Goal: Information Seeking & Learning: Learn about a topic

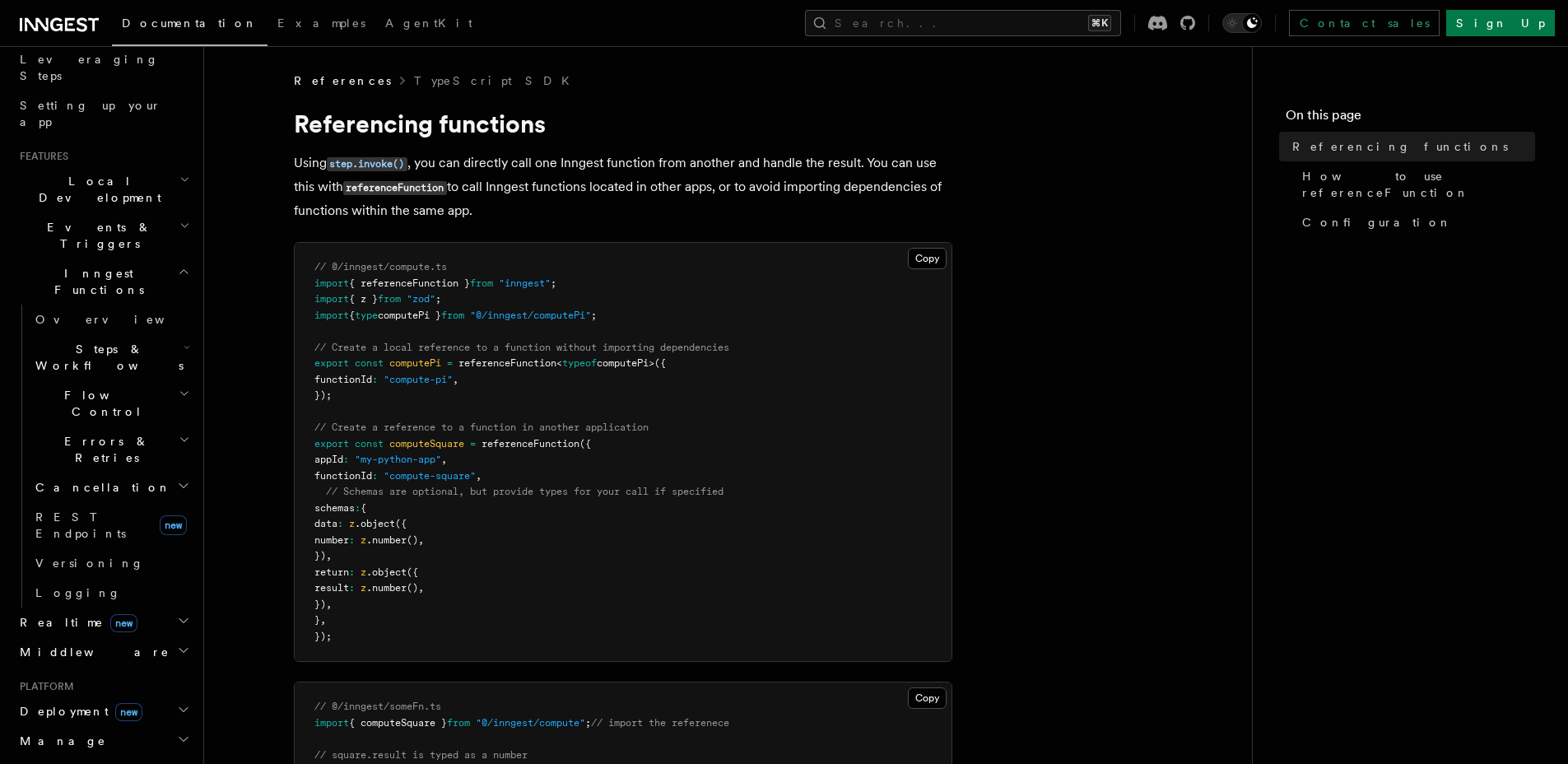
click at [86, 387] on span "Flow Control" at bounding box center [103, 404] width 150 height 33
click at [134, 335] on h2 "Steps & Workflows" at bounding box center [110, 357] width 165 height 46
click at [127, 212] on h2 "Events & Triggers" at bounding box center [103, 235] width 180 height 46
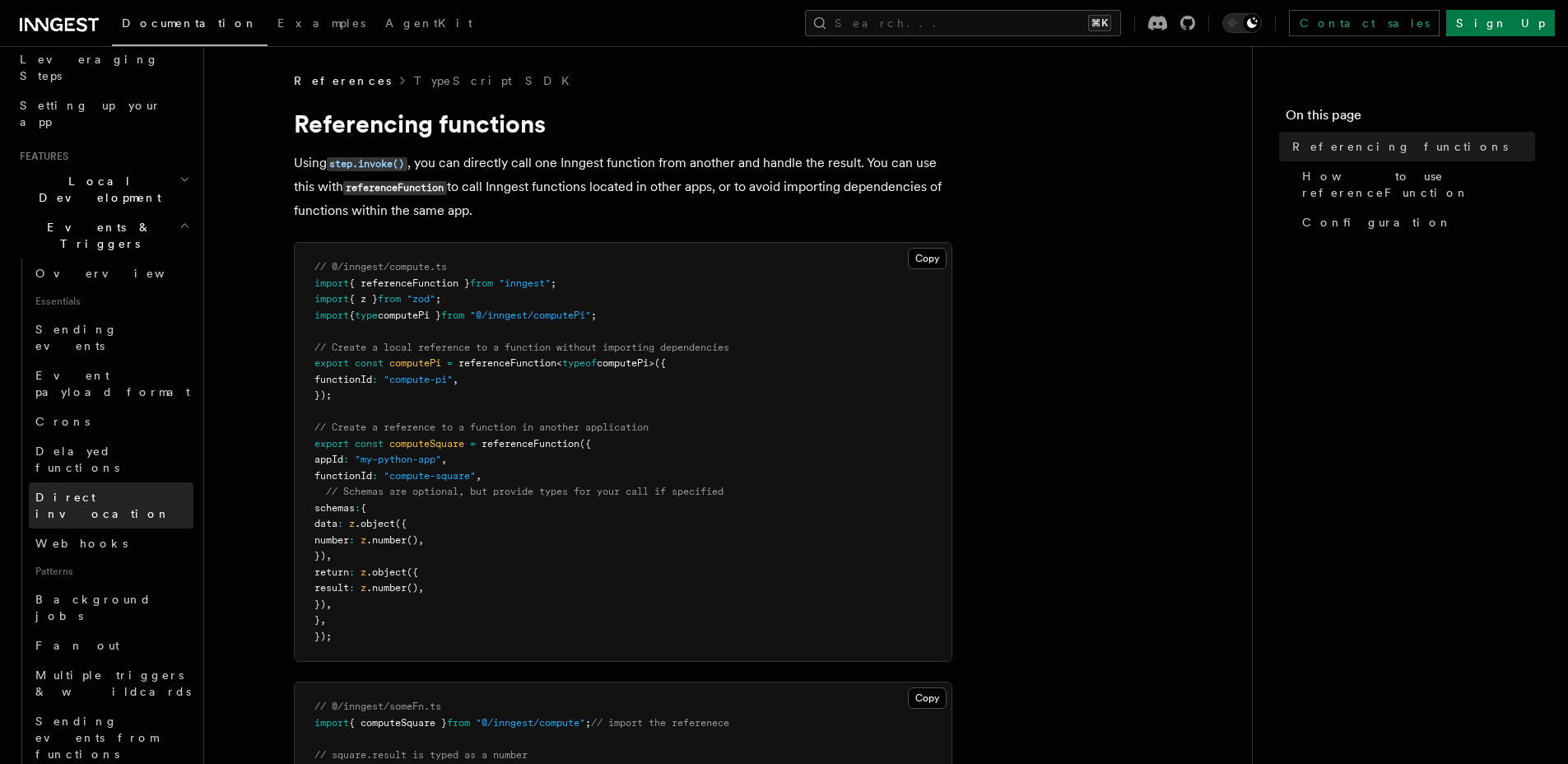
click at [68, 491] on span "Direct invocation" at bounding box center [103, 505] width 135 height 29
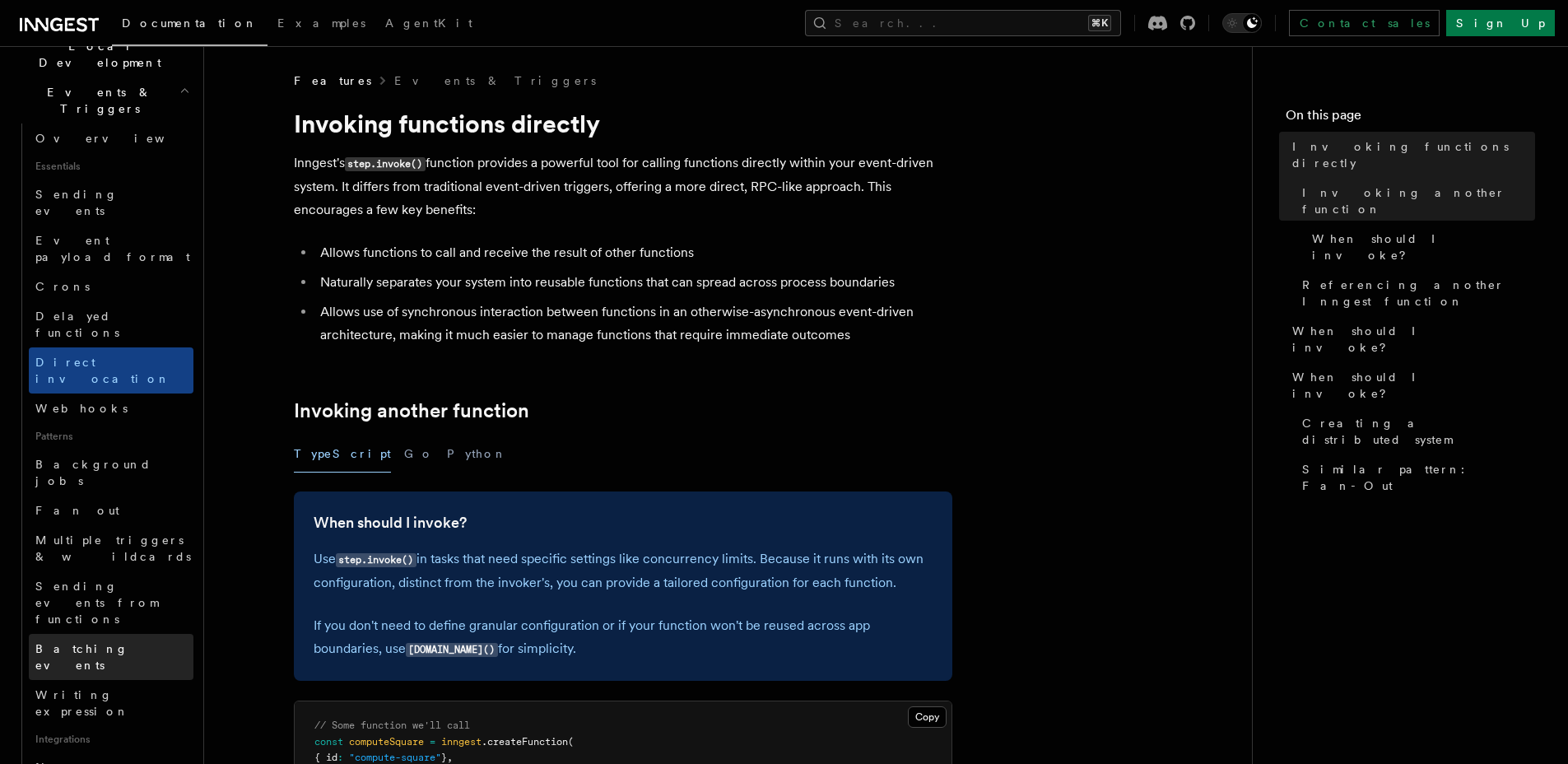
scroll to position [488, 0]
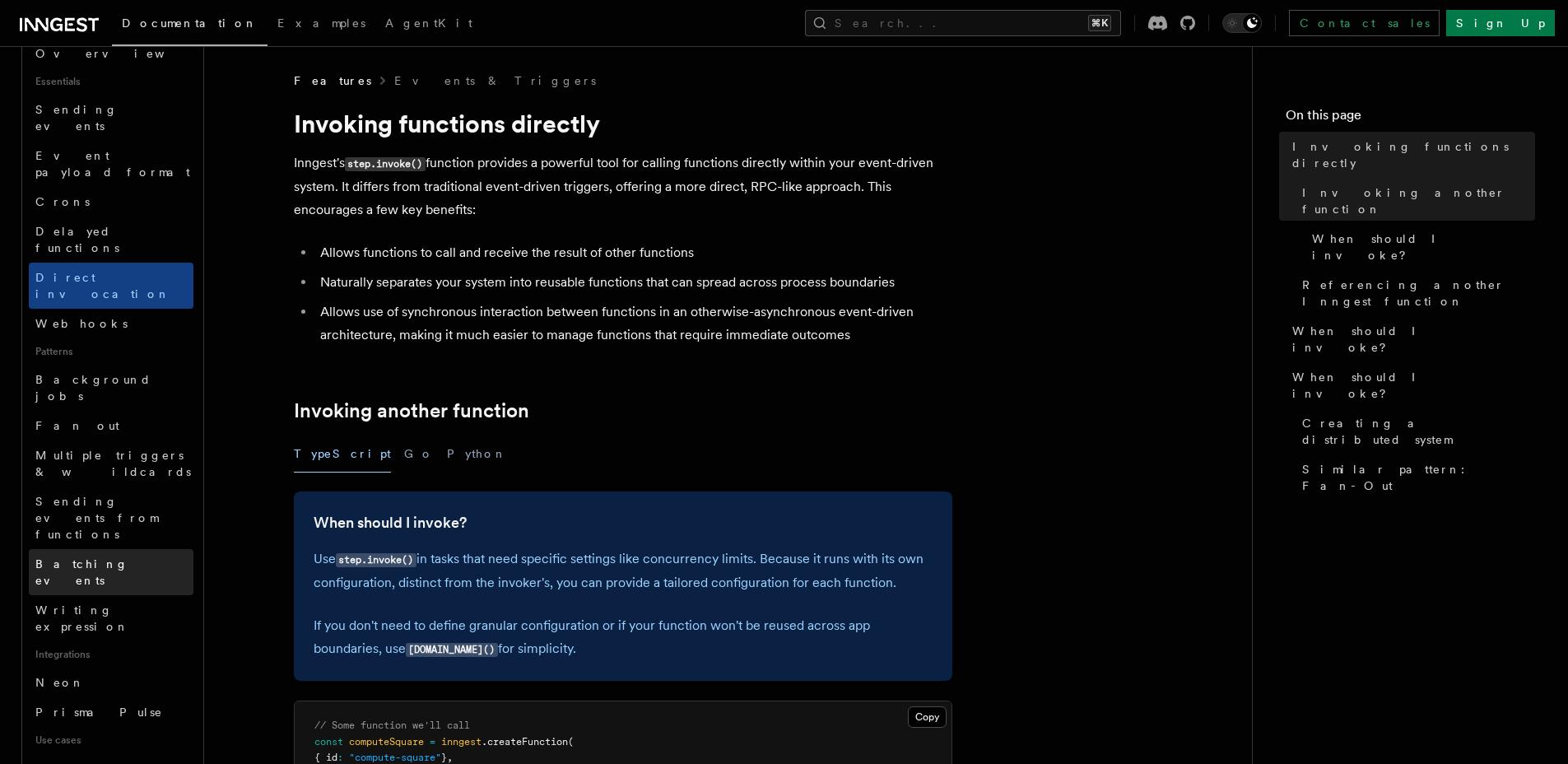
click at [99, 557] on span "Batching events" at bounding box center [82, 572] width 93 height 29
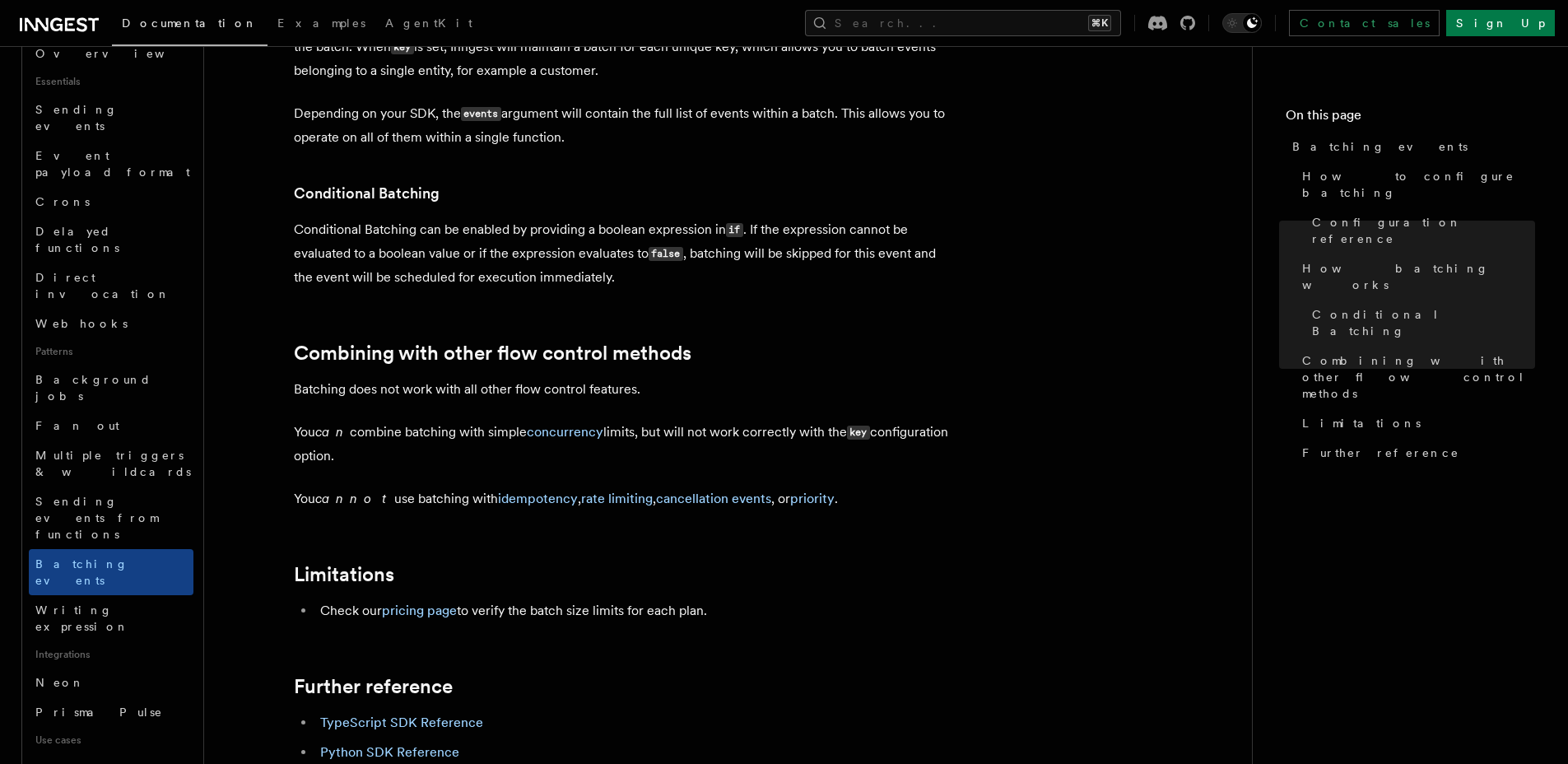
scroll to position [1541, 0]
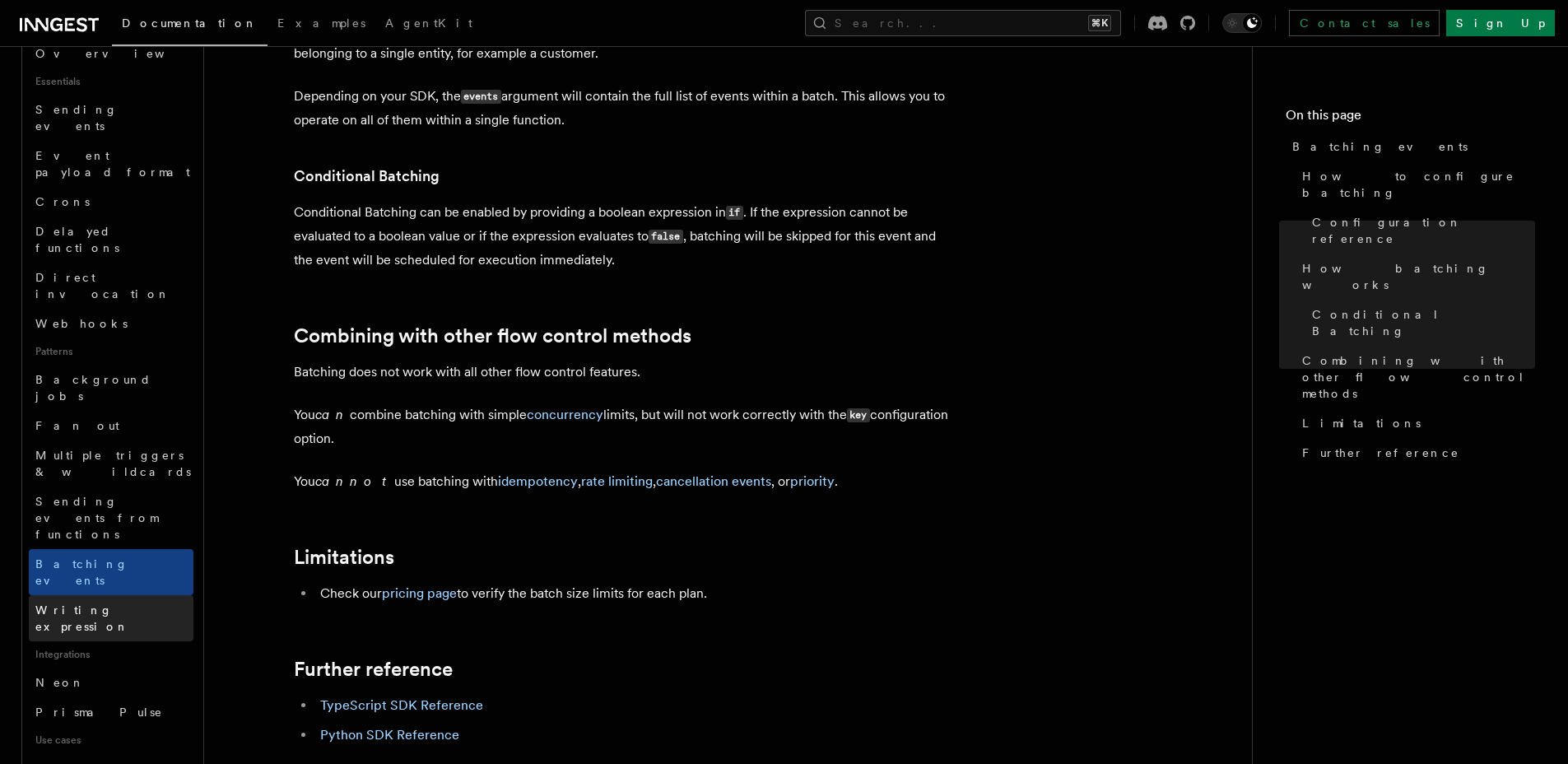
click at [94, 604] on span "Writing expression" at bounding box center [82, 618] width 94 height 29
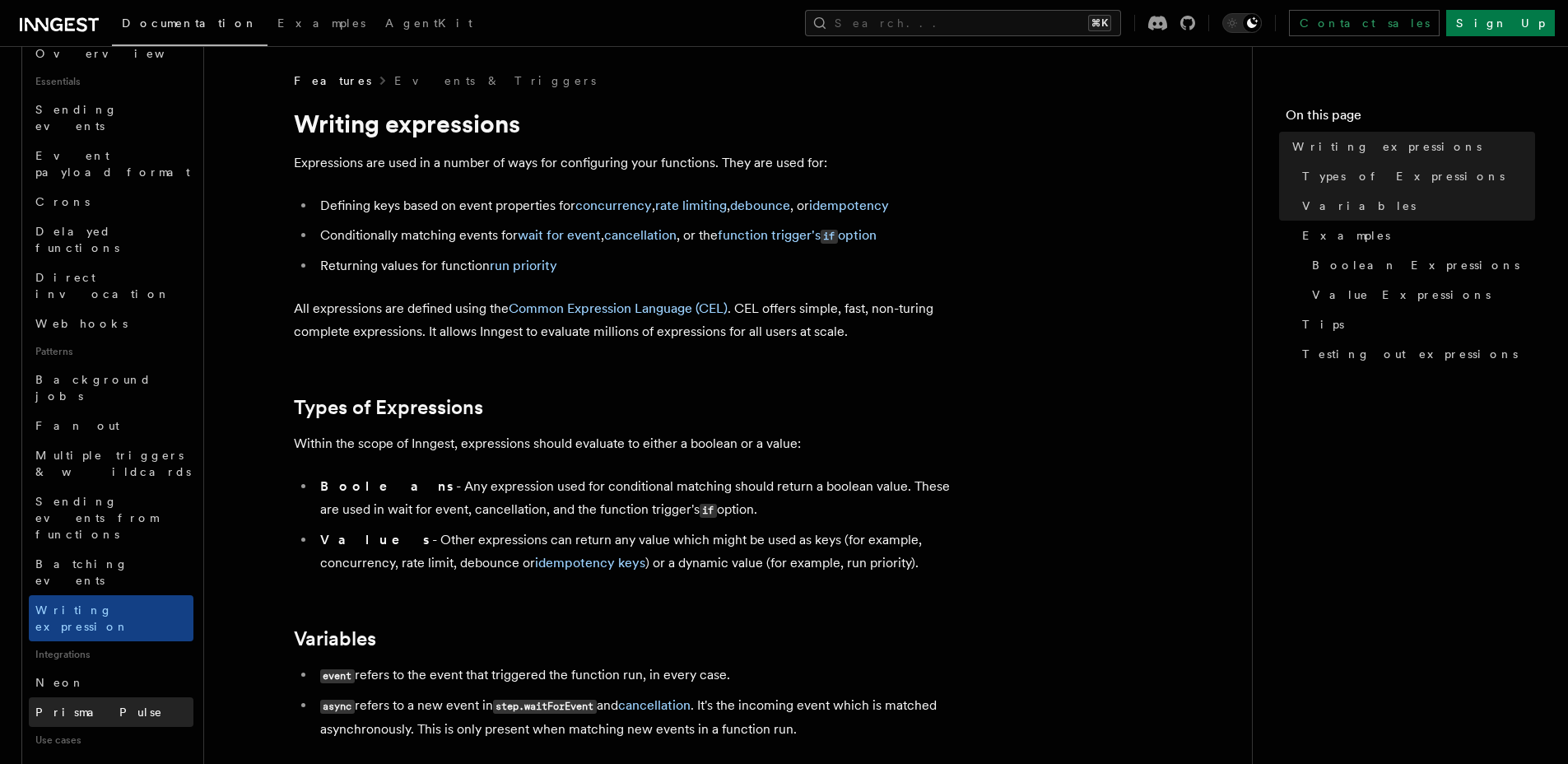
click at [85, 698] on link "Prisma Pulse" at bounding box center [110, 712] width 165 height 29
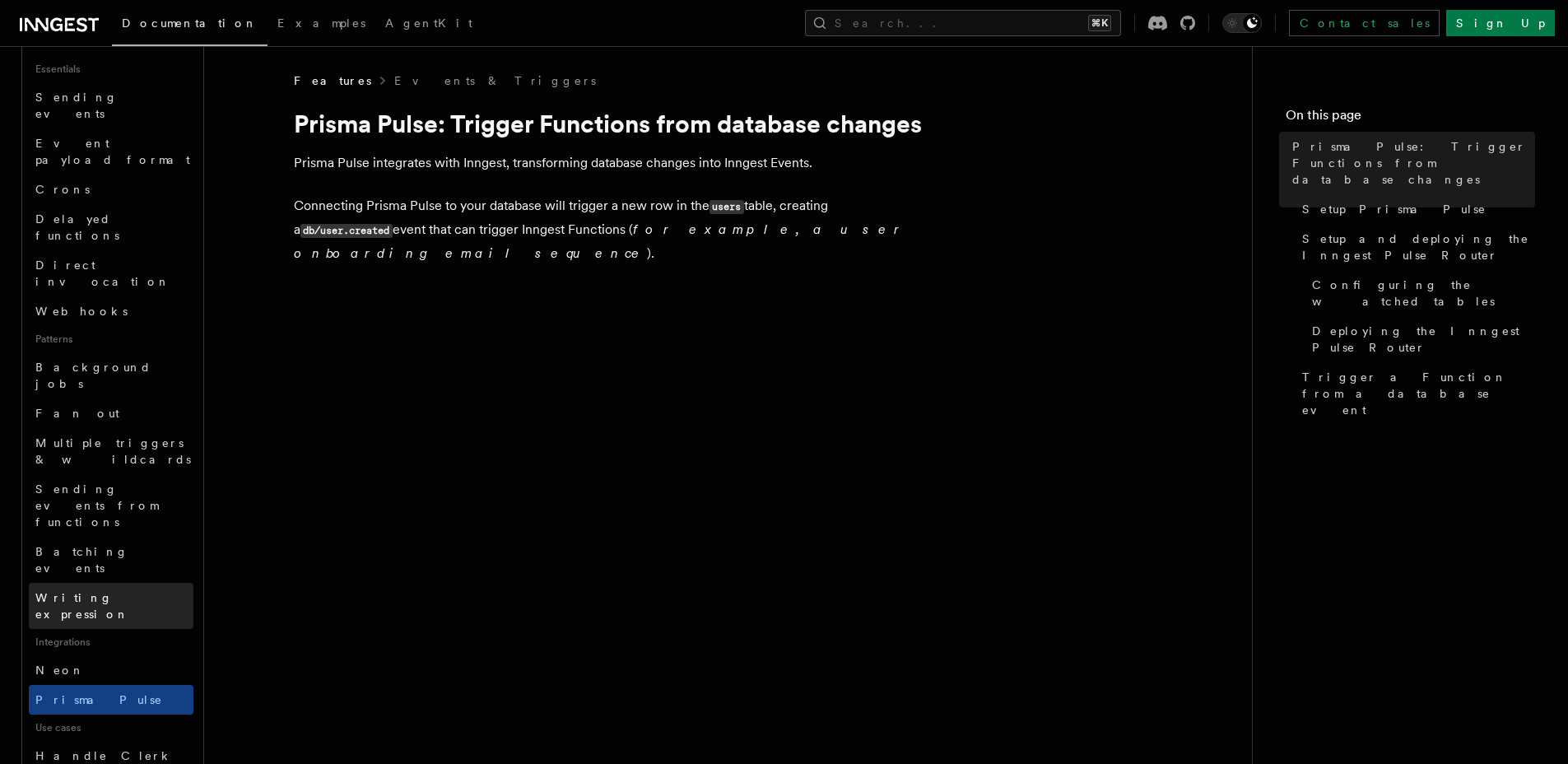
scroll to position [513, 0]
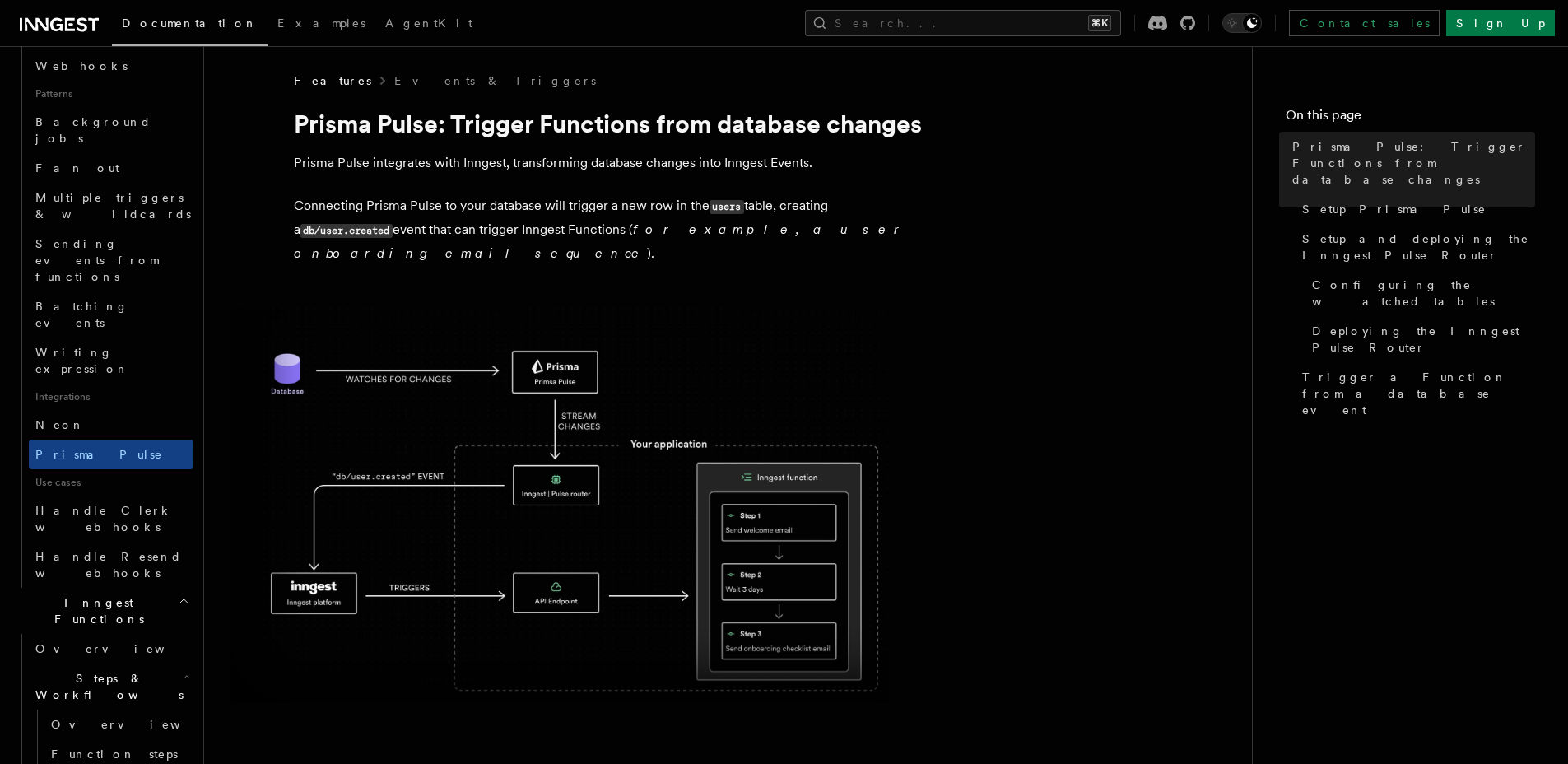
scroll to position [789, 0]
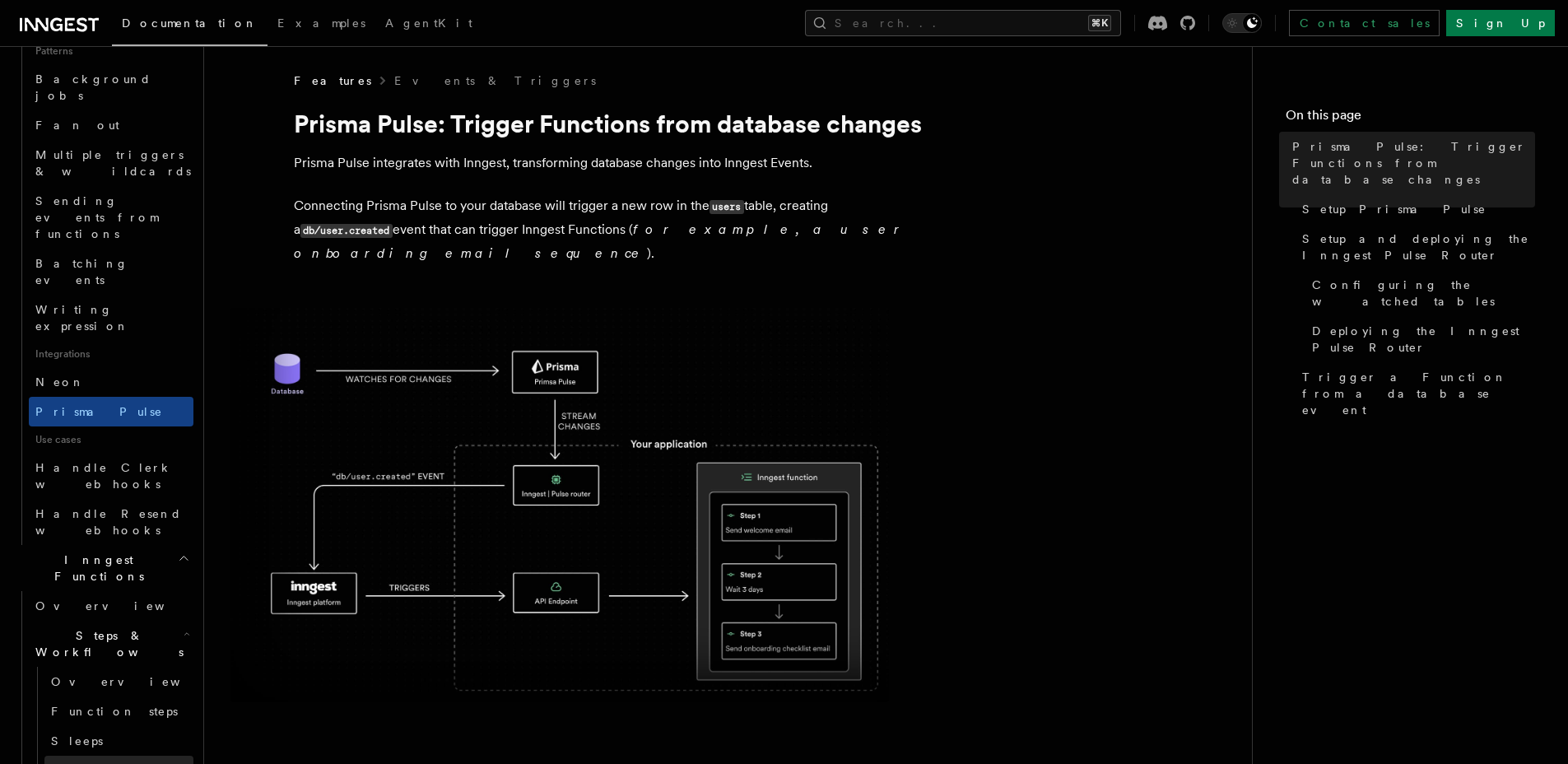
click at [109, 763] on span "Wait for events" at bounding box center [100, 779] width 98 height 29
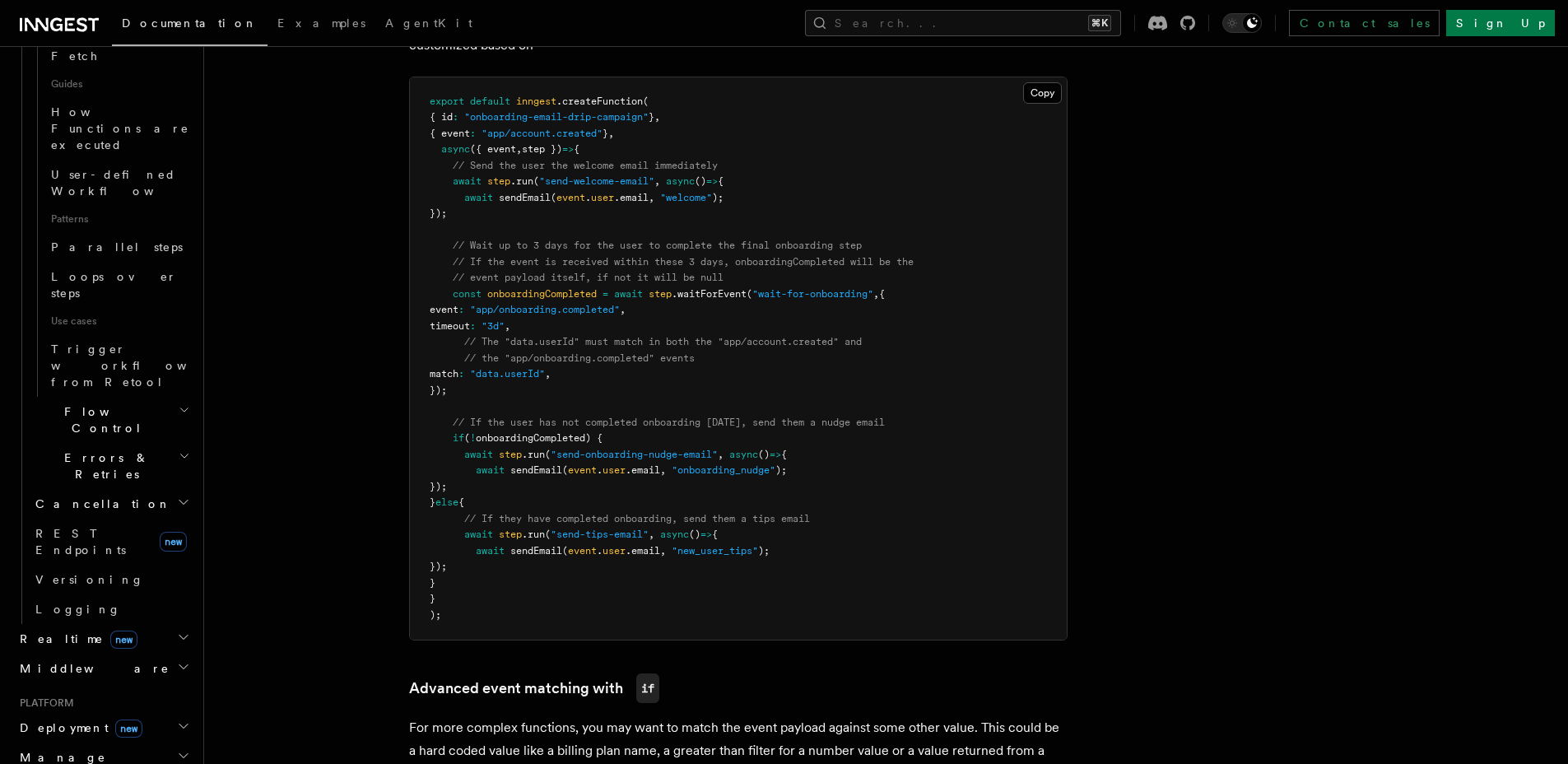
scroll to position [1012, 0]
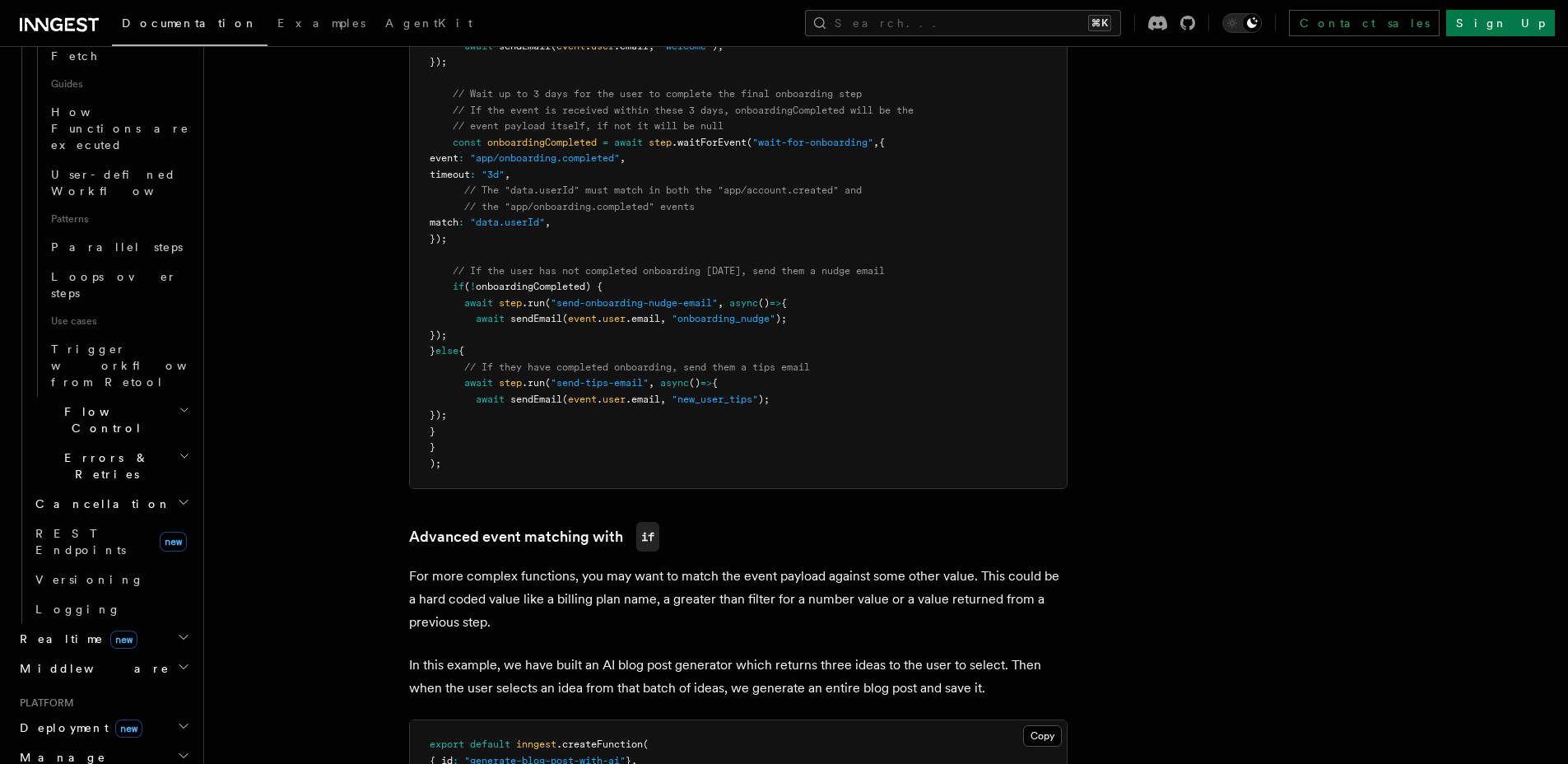
click at [720, 139] on span ".waitForEvent" at bounding box center [709, 141] width 75 height 11
copy span "waitForEvent"
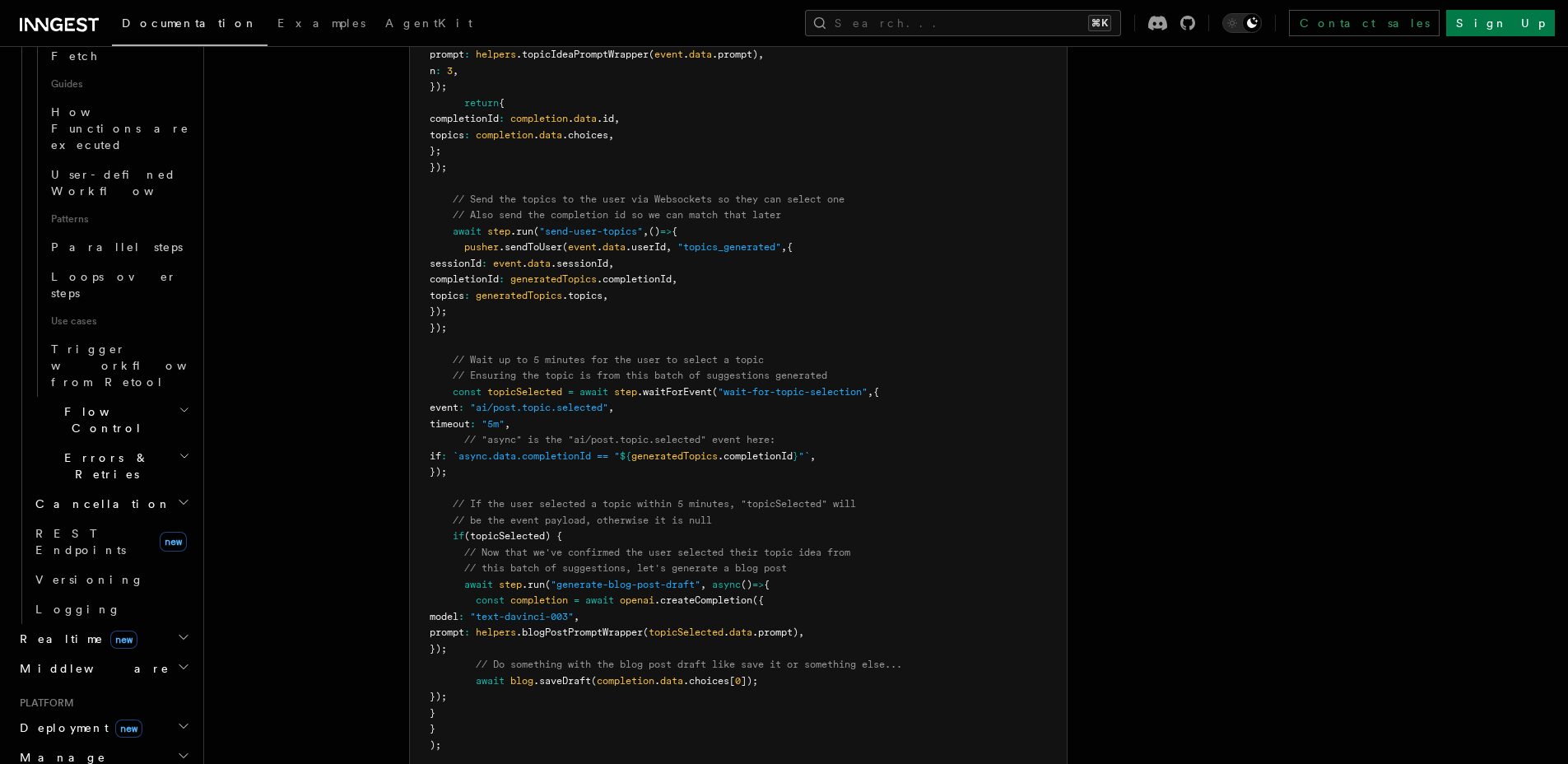
scroll to position [1816, 0]
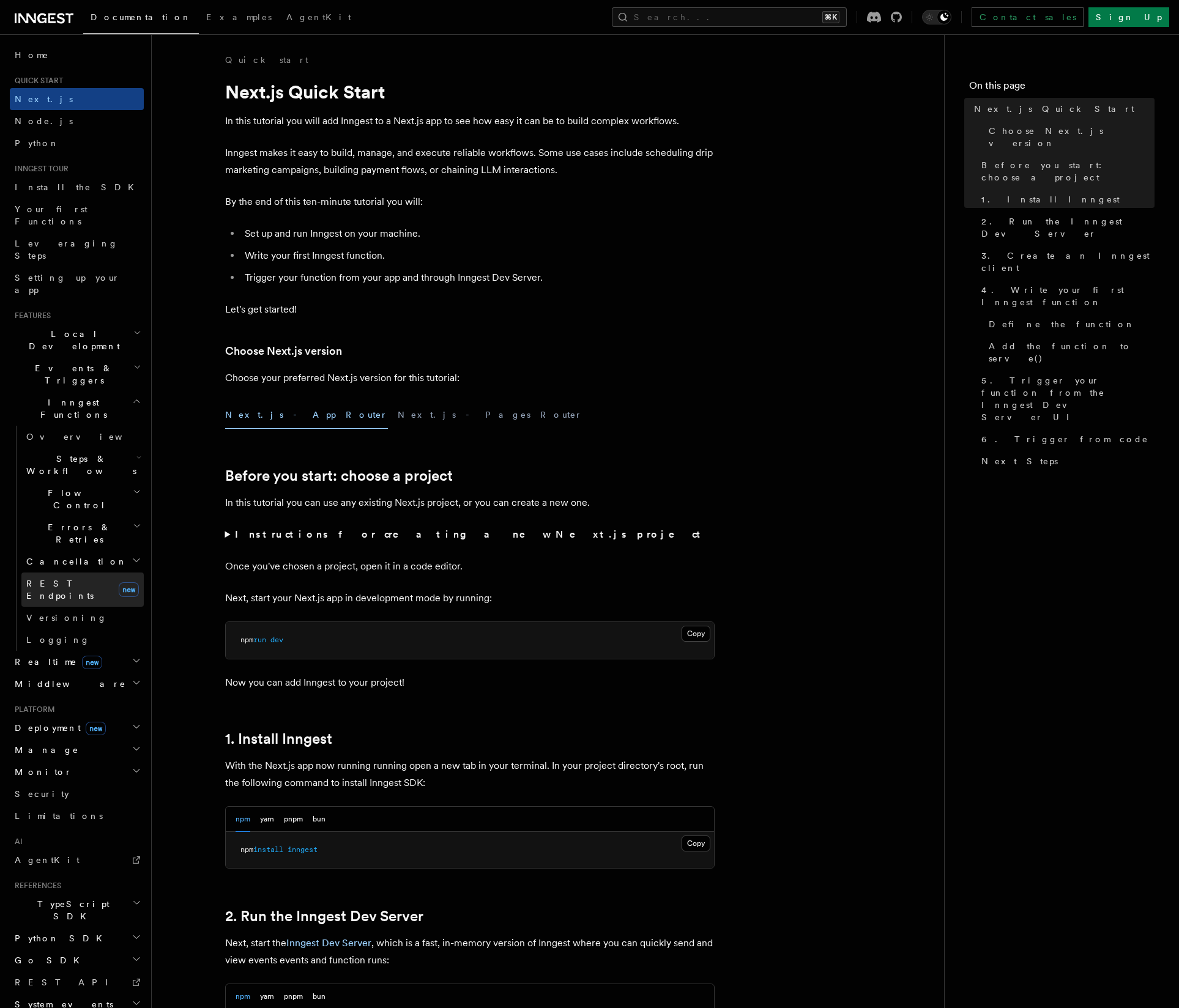
click at [59, 579] on span "REST Endpoints" at bounding box center [60, 590] width 67 height 22
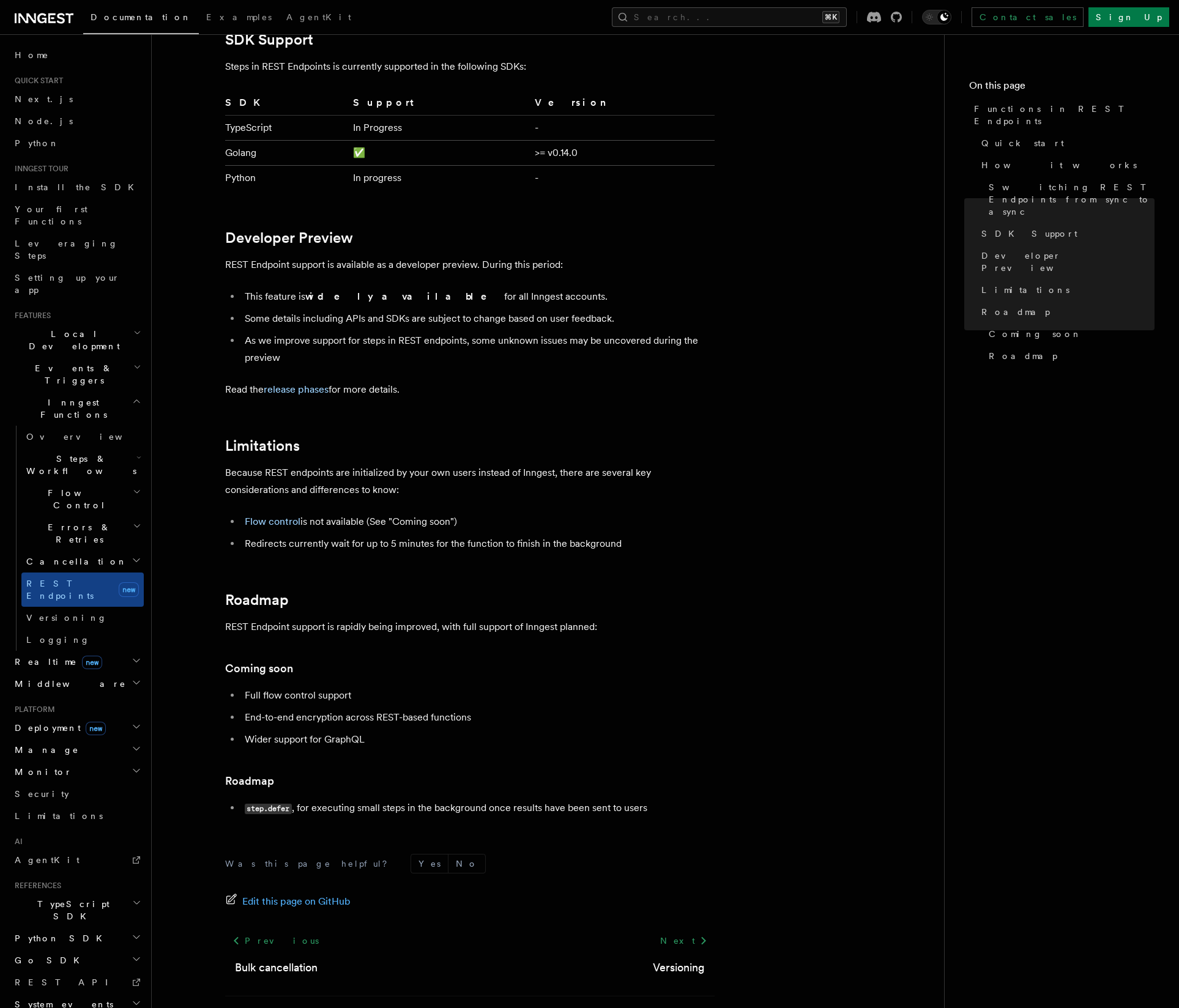
scroll to position [1815, 0]
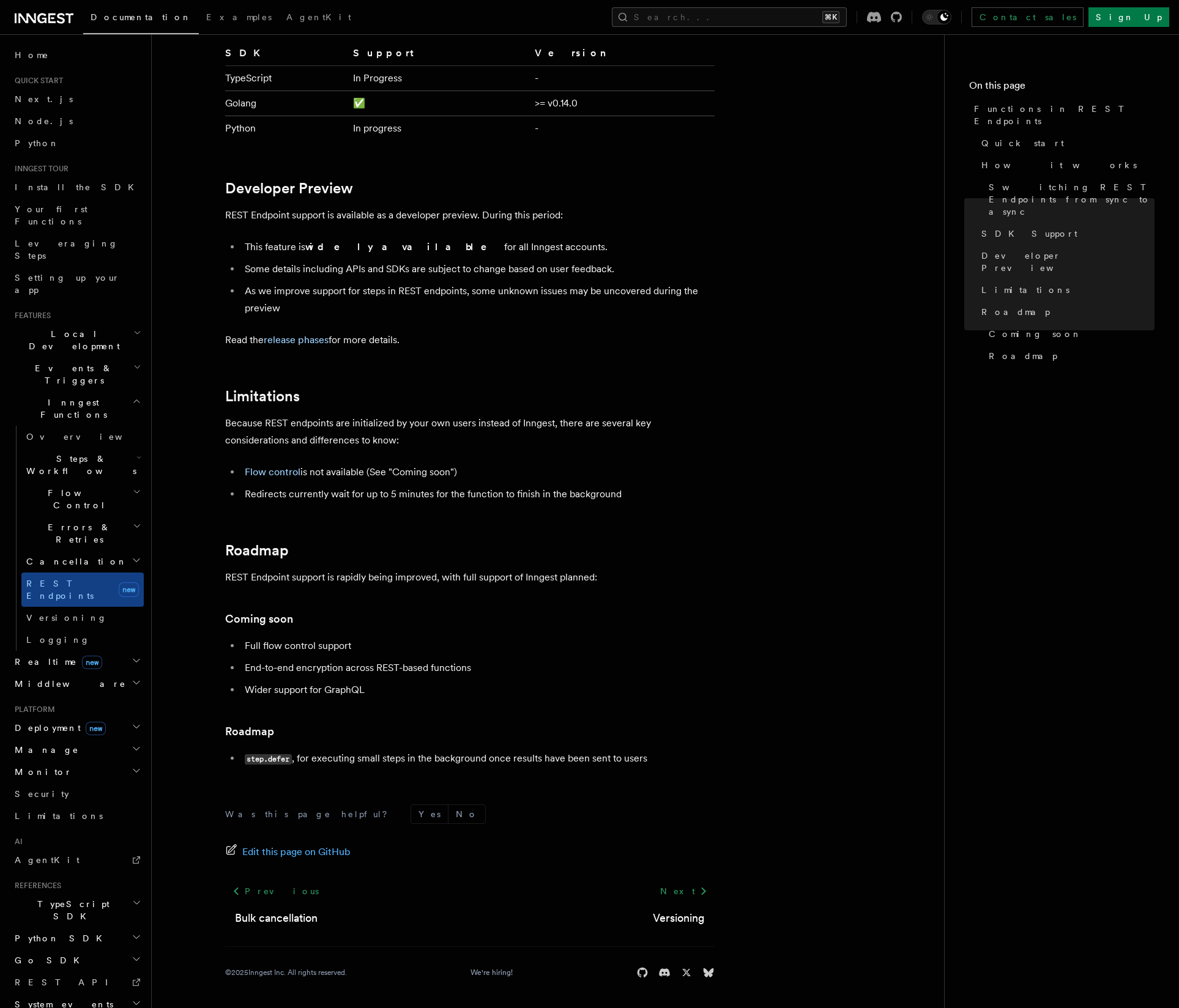
click at [124, 651] on h2 "Realtime new" at bounding box center [76, 662] width 134 height 22
click at [72, 701] on span "React hooks / Next.js" at bounding box center [80, 712] width 108 height 22
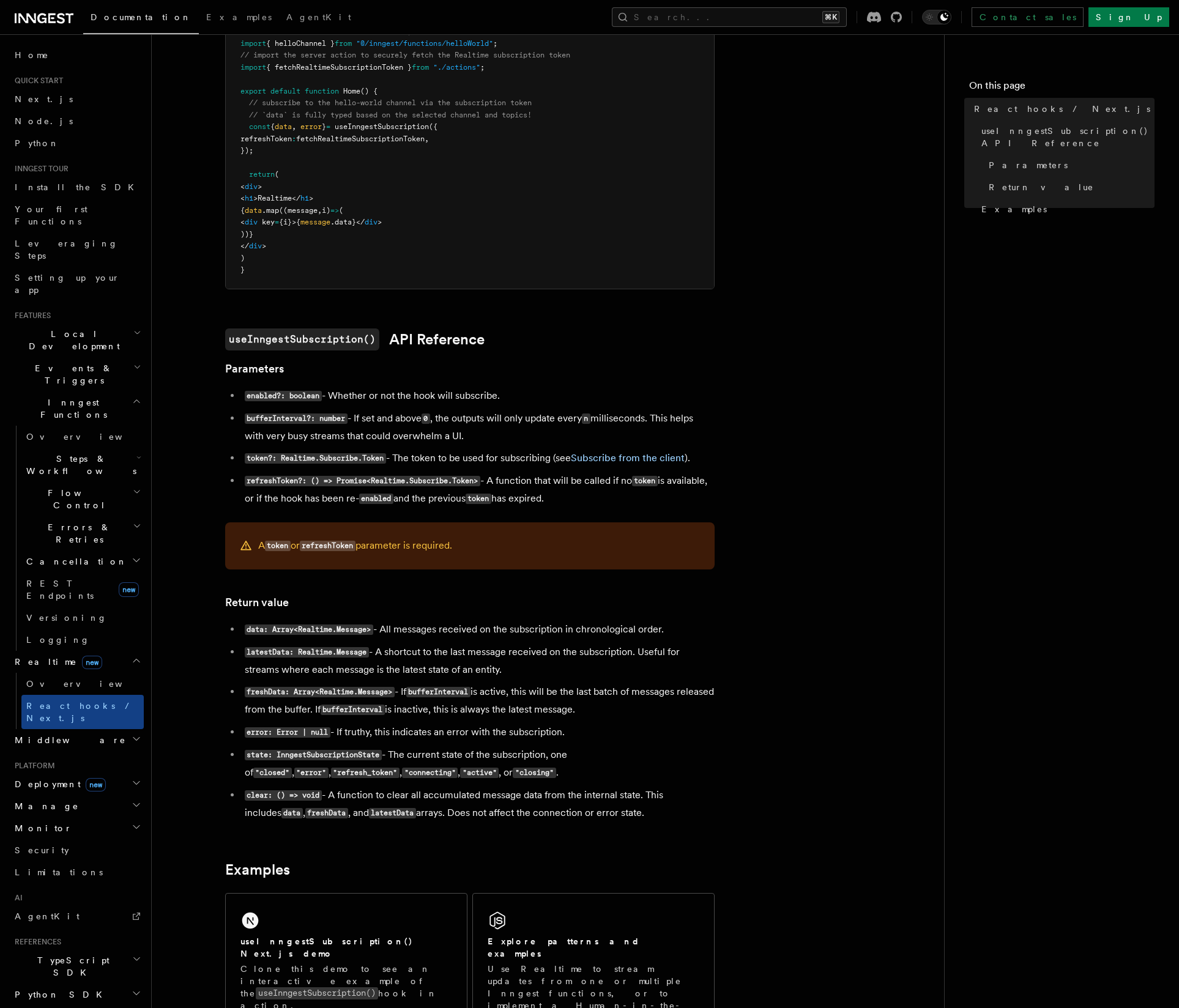
scroll to position [488, 0]
click at [31, 679] on span "Overview" at bounding box center [89, 684] width 126 height 10
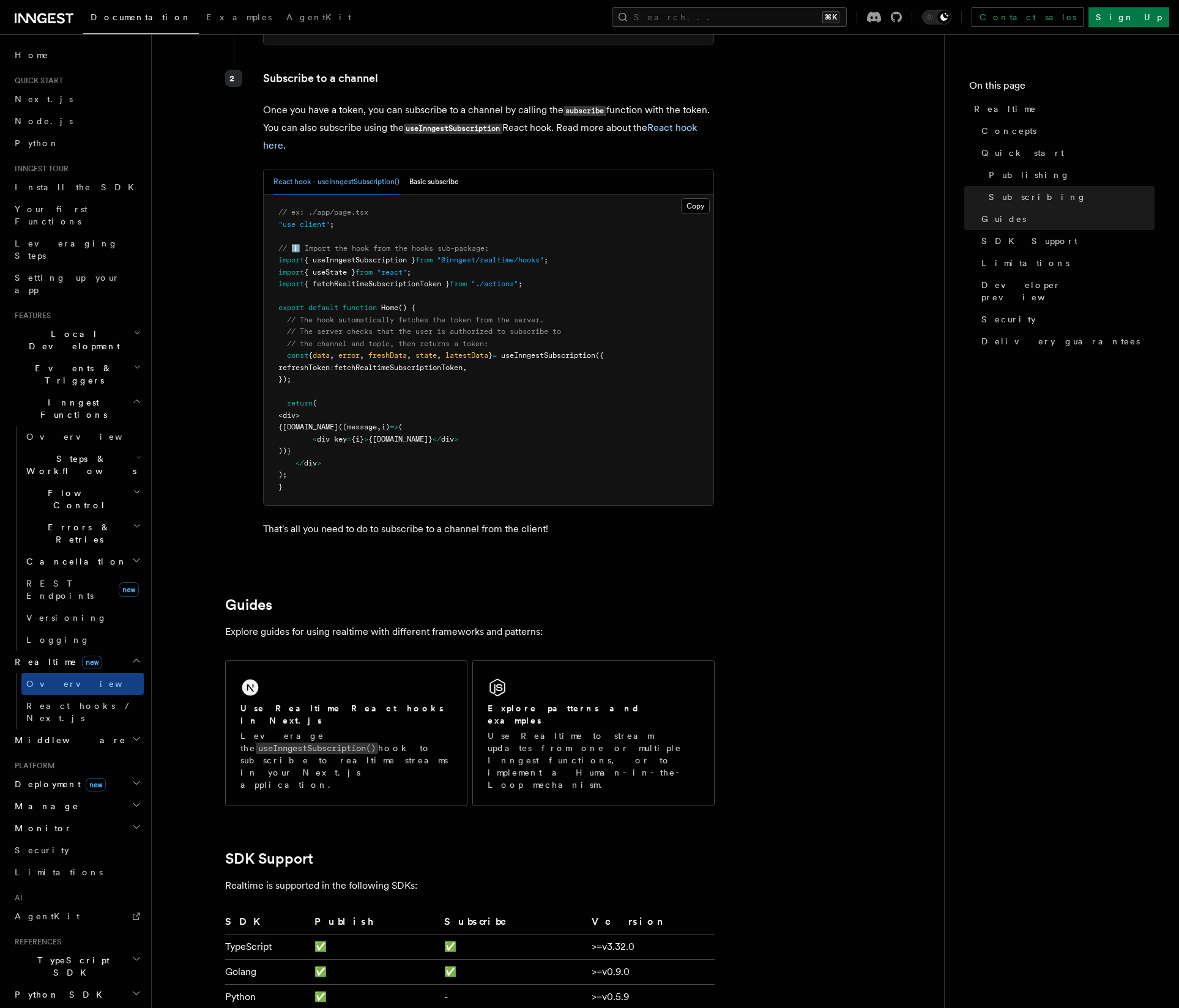
scroll to position [2092, 0]
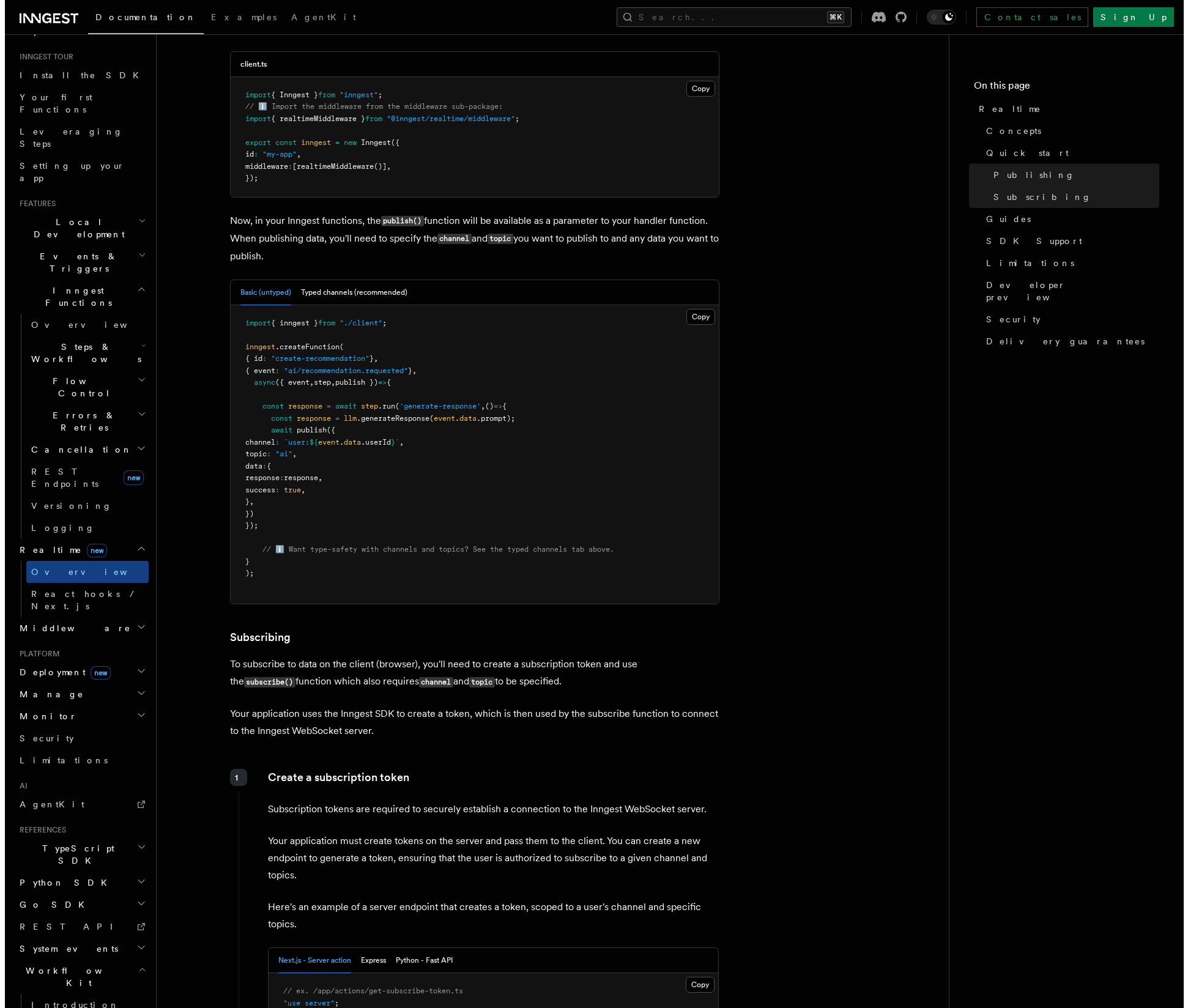
scroll to position [0, 0]
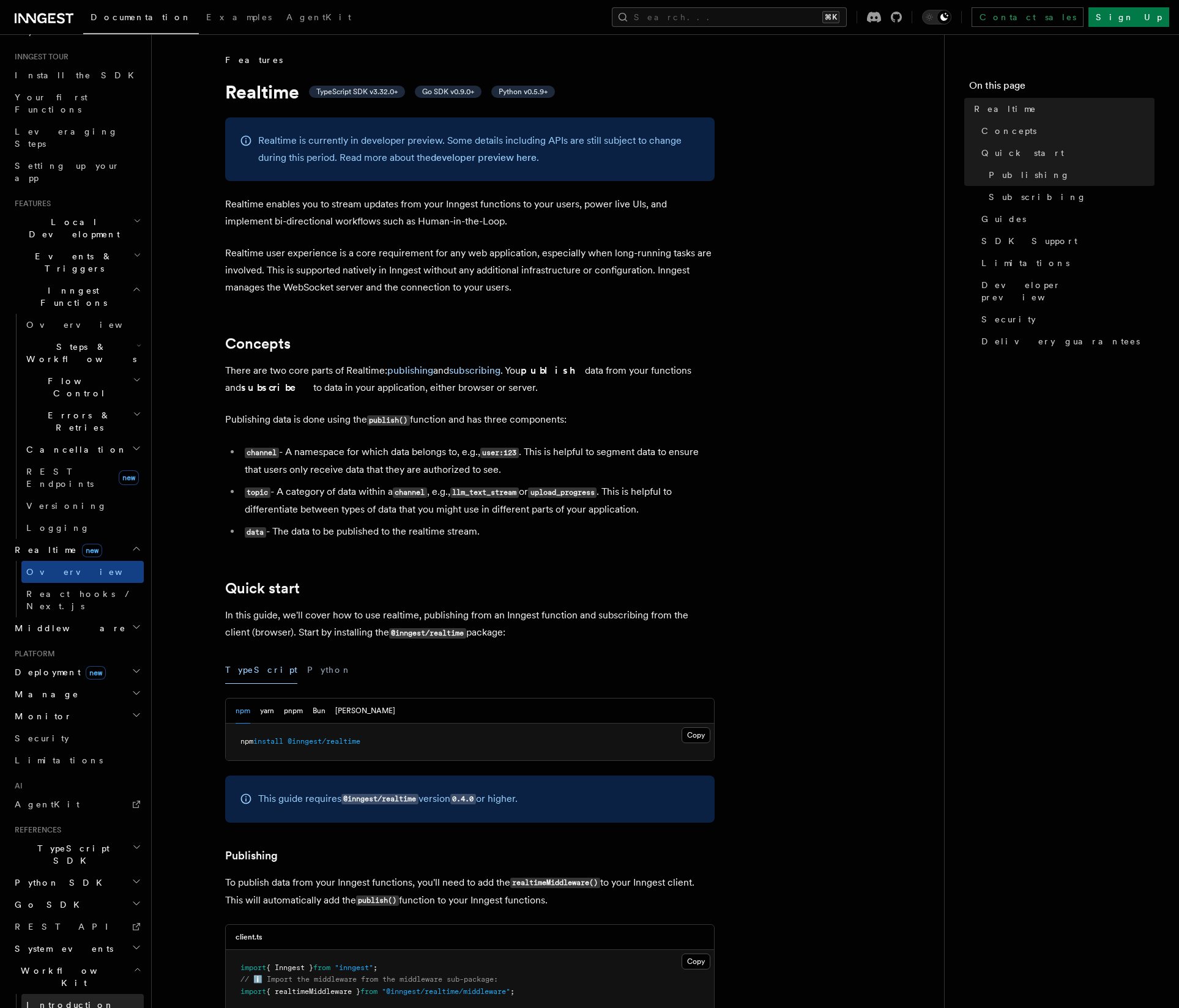
click at [75, 994] on link "Introduction" at bounding box center [82, 1005] width 122 height 22
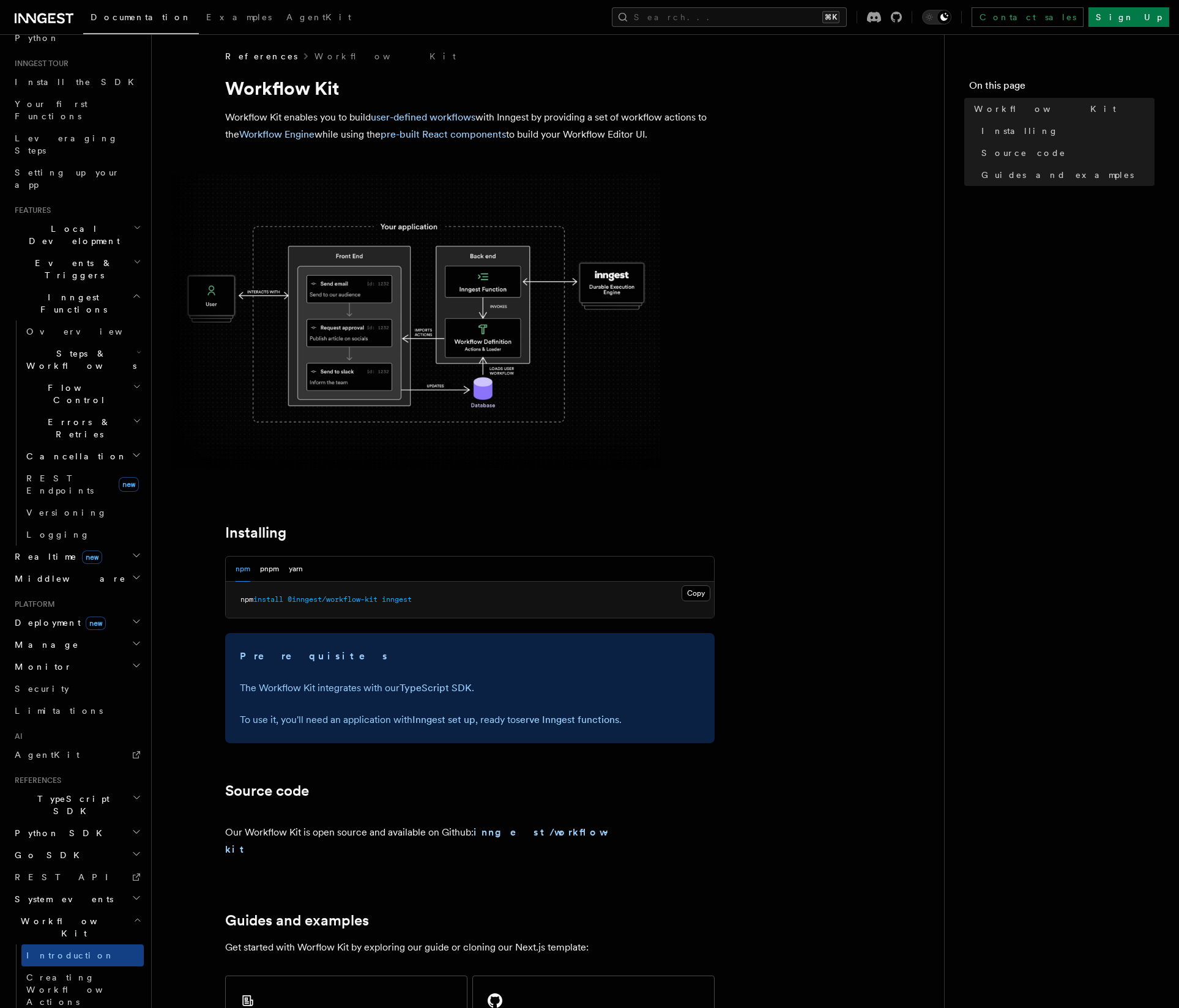
scroll to position [228, 0]
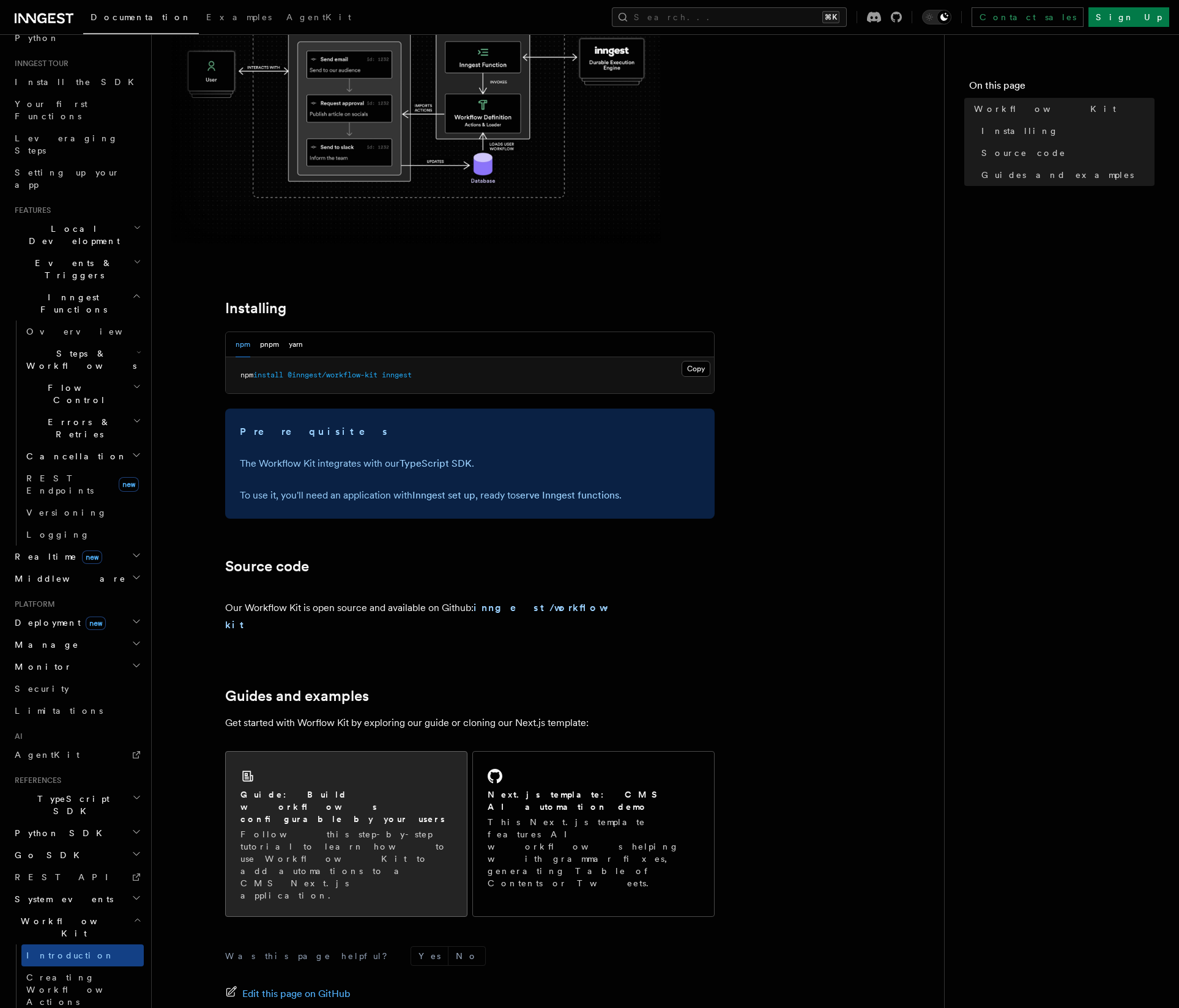
click at [358, 829] on p "Follow this step-by-step tutorial to learn how to use Workflow Kit to add autom…" at bounding box center [346, 865] width 211 height 74
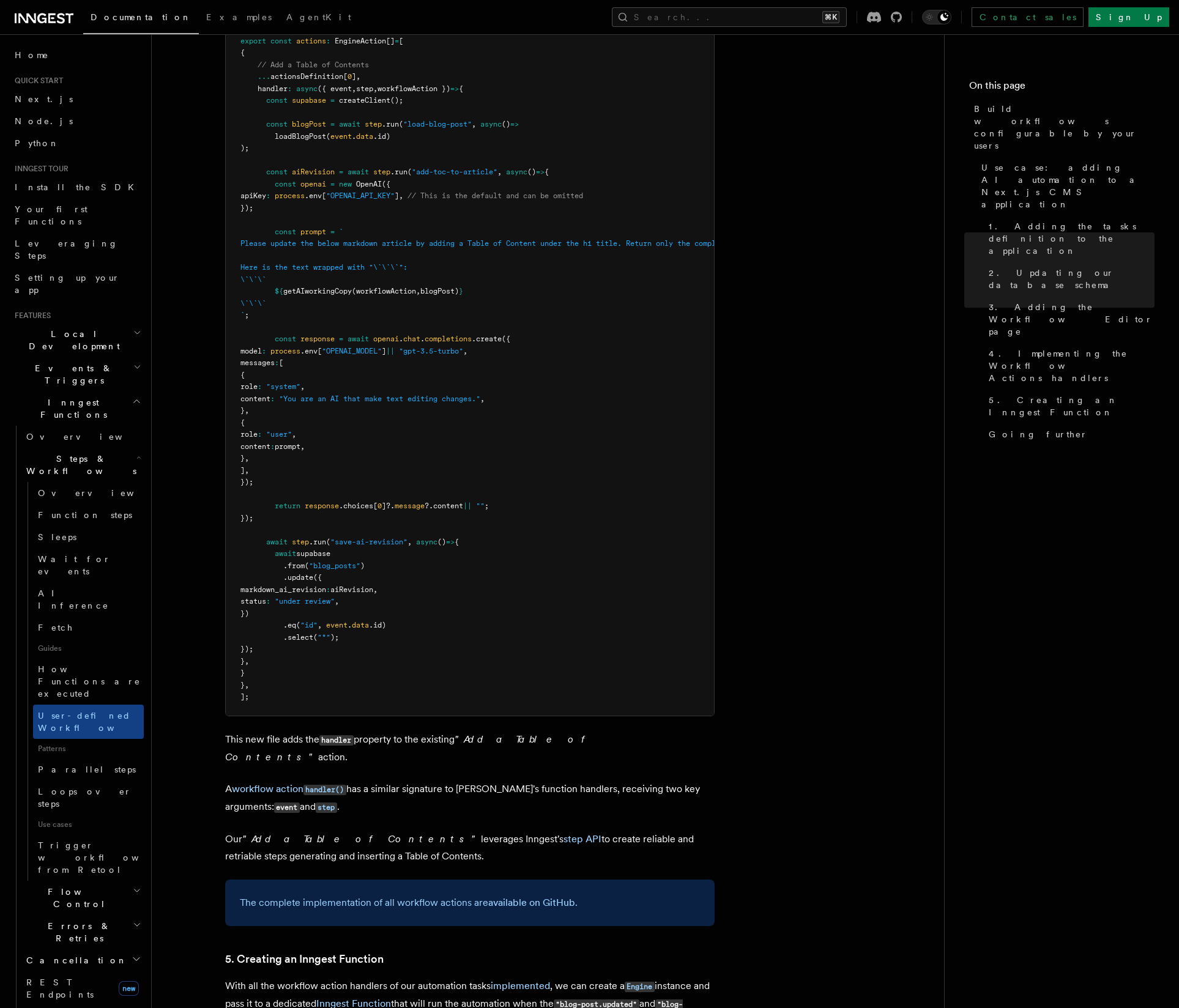
scroll to position [4311, 0]
